Goal: Task Accomplishment & Management: Manage account settings

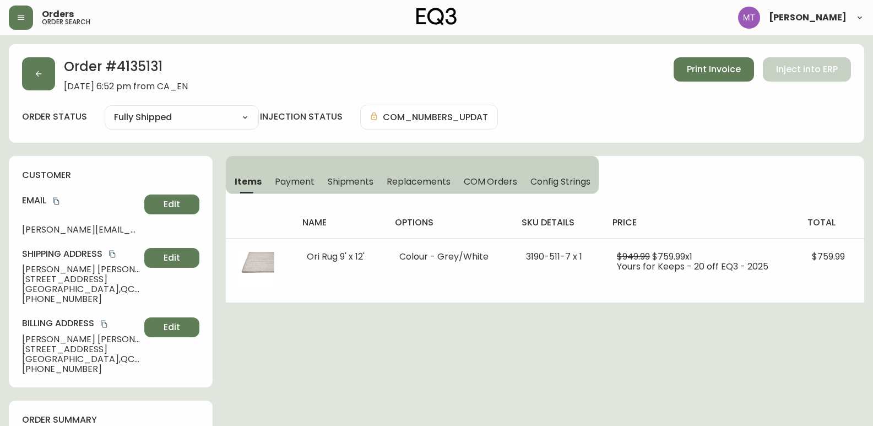
select select "FULLY_SHIPPED"
click at [37, 85] on button "button" at bounding box center [38, 73] width 33 height 33
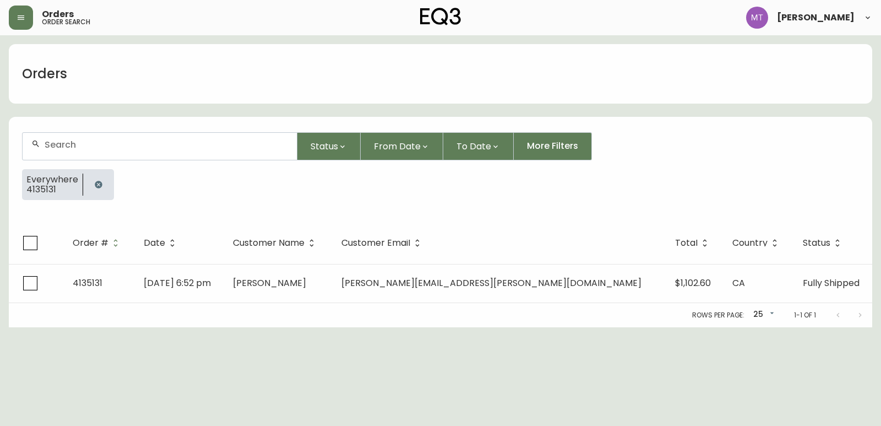
click at [95, 181] on icon "button" at bounding box center [98, 184] width 9 height 9
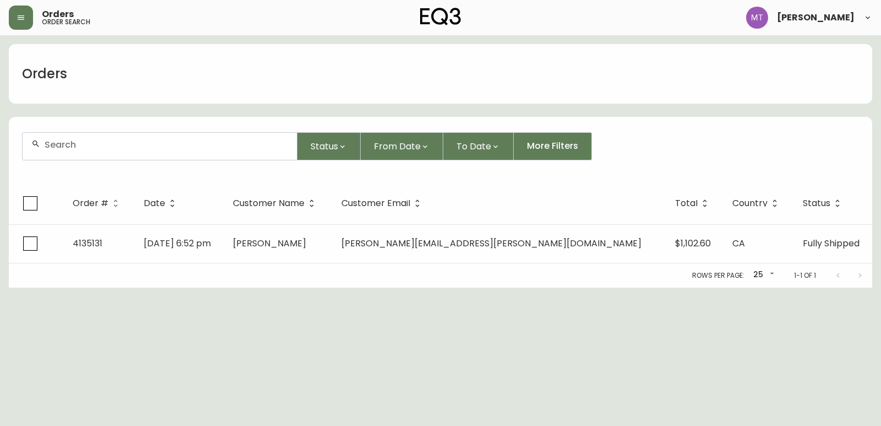
click at [97, 144] on input "text" at bounding box center [167, 144] width 244 height 10
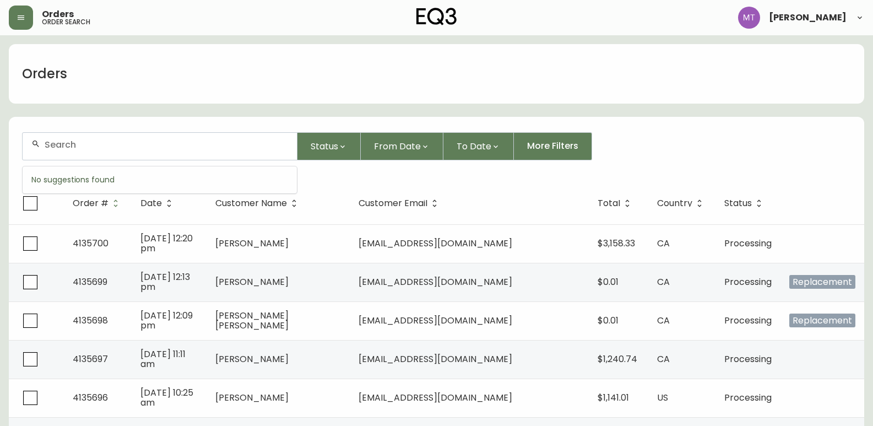
type input "[URL][DOMAIN_NAME]"
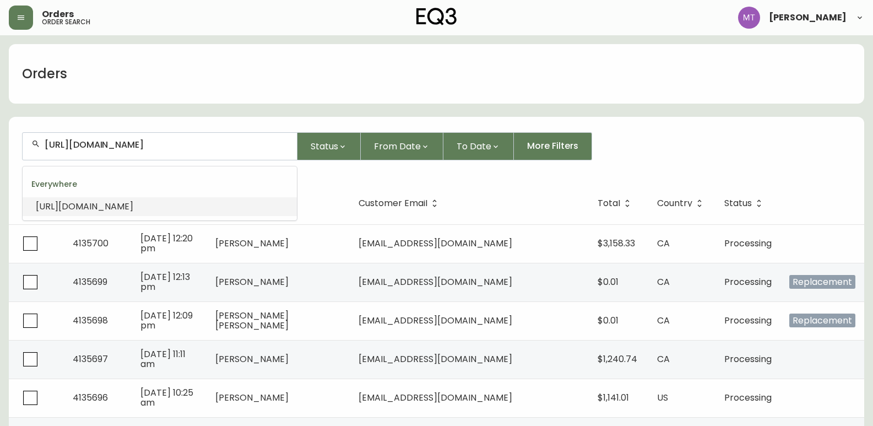
drag, startPoint x: 295, startPoint y: 144, endPoint x: -235, endPoint y: 136, distance: 530.1
drag, startPoint x: 294, startPoint y: 140, endPoint x: -128, endPoint y: 147, distance: 422.1
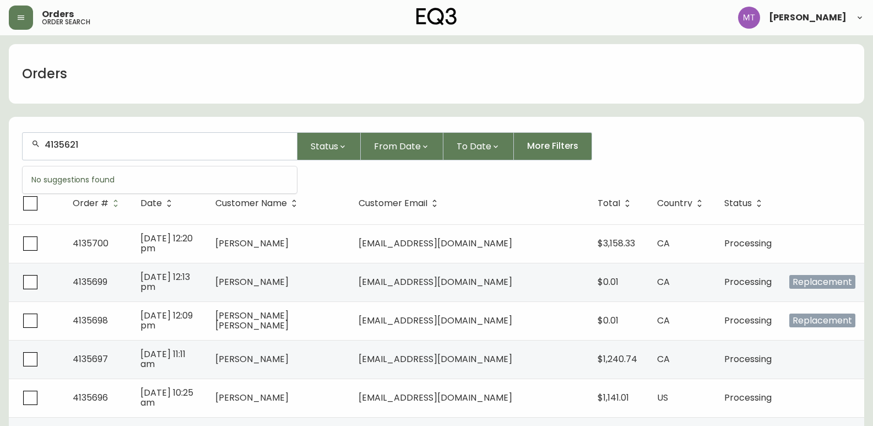
type input "4135621"
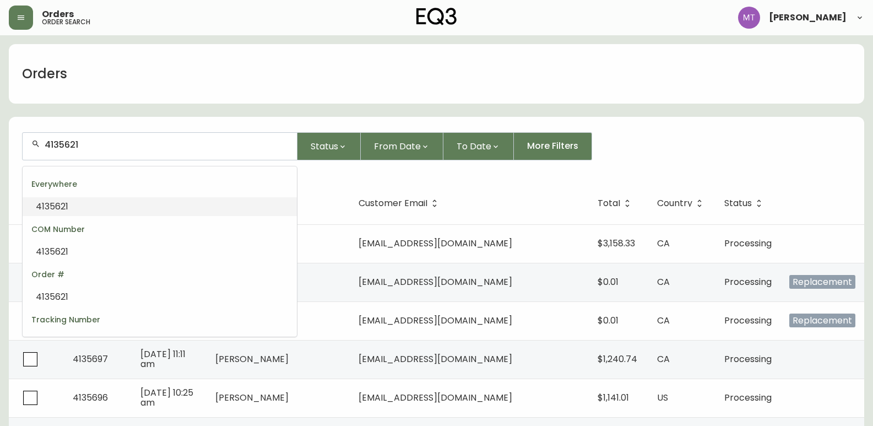
click at [113, 204] on li "4135621" at bounding box center [160, 206] width 274 height 19
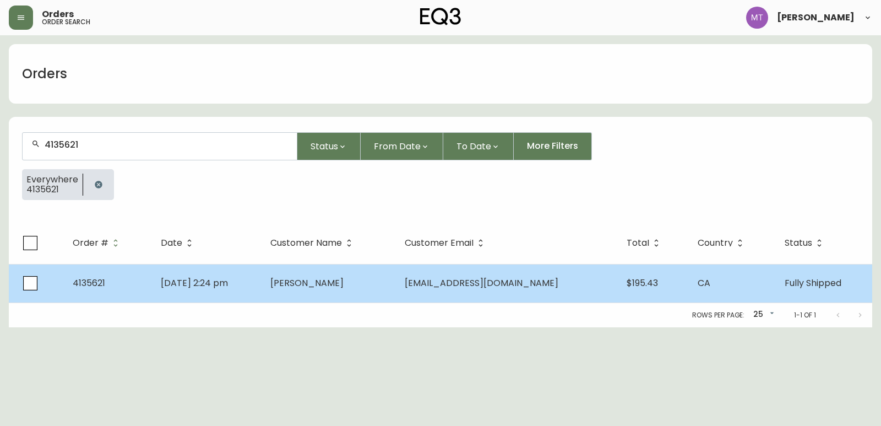
click at [296, 284] on td "[PERSON_NAME]" at bounding box center [329, 283] width 134 height 39
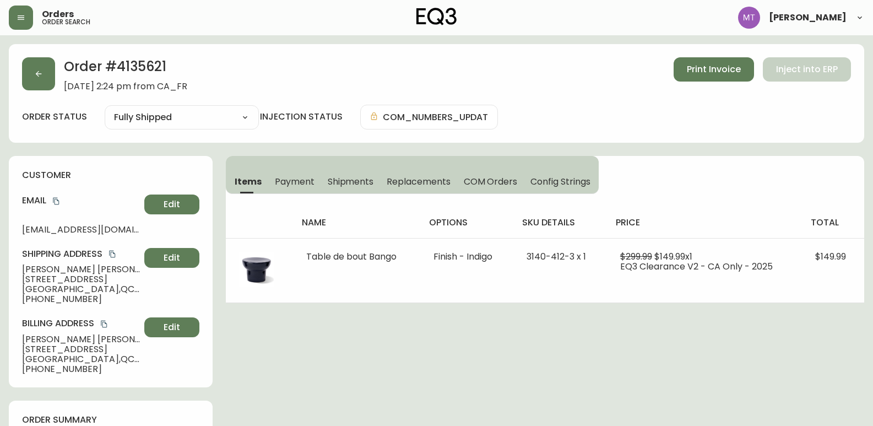
type input "Fully Shipped"
select select "FULLY_SHIPPED"
